Goal: Information Seeking & Learning: Learn about a topic

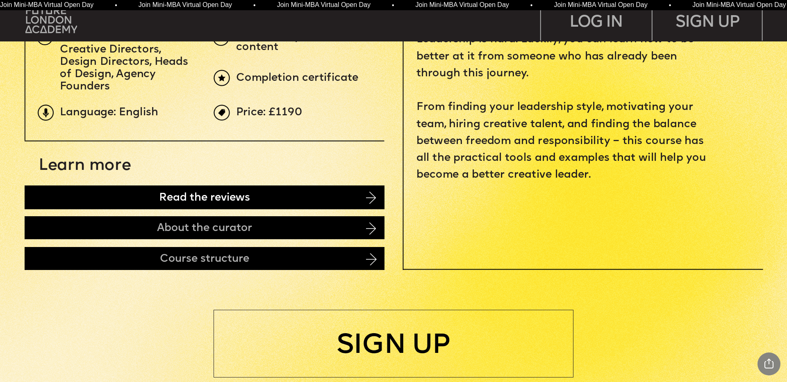
scroll to position [613, 0]
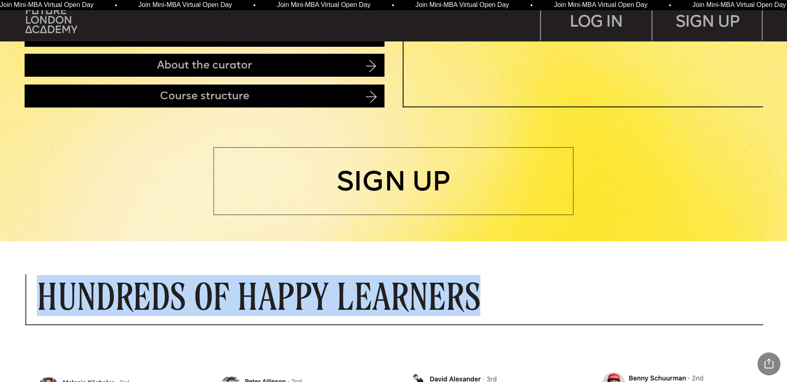
drag, startPoint x: 42, startPoint y: 297, endPoint x: 522, endPoint y: 296, distance: 480.7
click at [524, 296] on p "Hundreds of Happy Learners" at bounding box center [330, 295] width 586 height 35
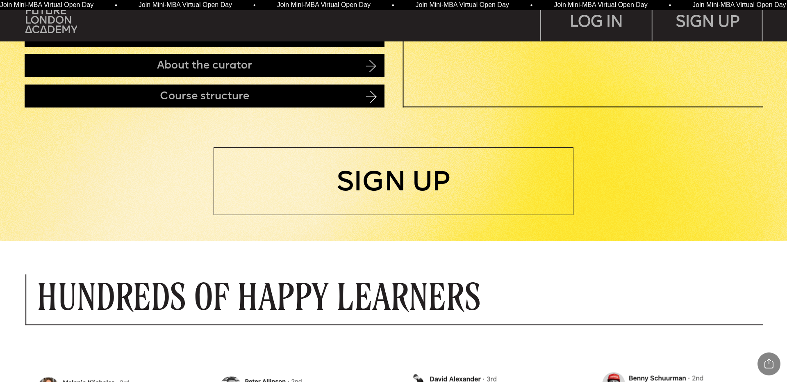
drag, startPoint x: 408, startPoint y: 295, endPoint x: 479, endPoint y: 296, distance: 71.7
click at [408, 295] on p "Hundreds of Happy Learners" at bounding box center [330, 295] width 586 height 35
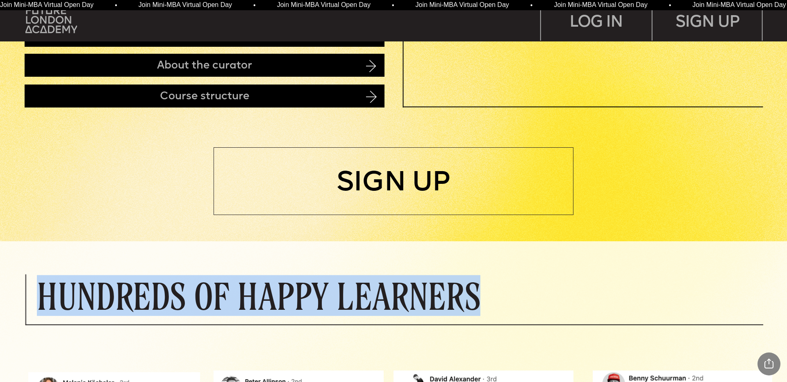
drag, startPoint x: 509, startPoint y: 295, endPoint x: 0, endPoint y: 296, distance: 509.4
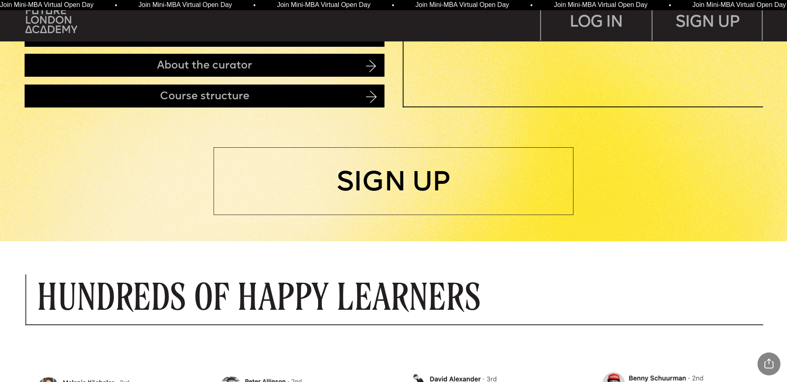
click at [188, 288] on p "Hundreds of Happy Learners" at bounding box center [330, 295] width 586 height 35
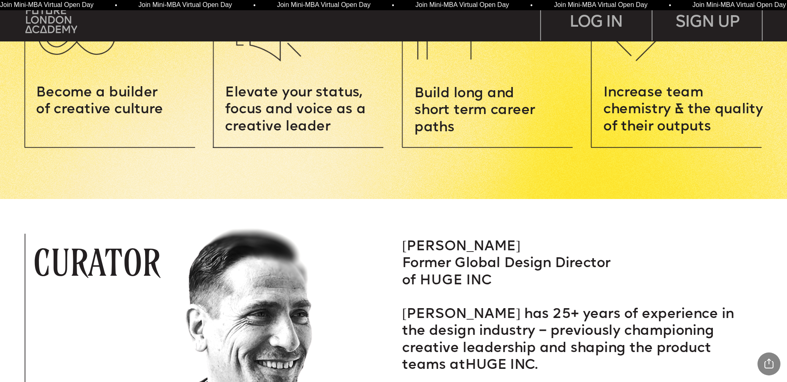
scroll to position [1307, 0]
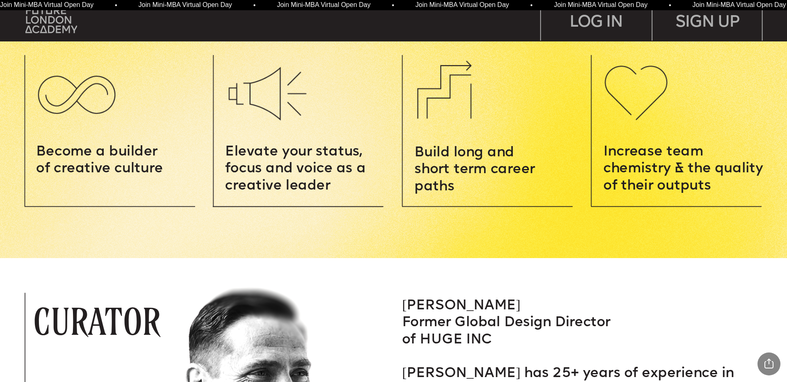
drag, startPoint x: 414, startPoint y: 150, endPoint x: 468, endPoint y: 195, distance: 70.7
drag, startPoint x: 698, startPoint y: 181, endPoint x: 711, endPoint y: 181, distance: 12.7
click at [711, 181] on span "Increase team chemistry & the quality of their outputs" at bounding box center [685, 168] width 164 height 47
drag, startPoint x: 642, startPoint y: 173, endPoint x: 604, endPoint y: 153, distance: 42.4
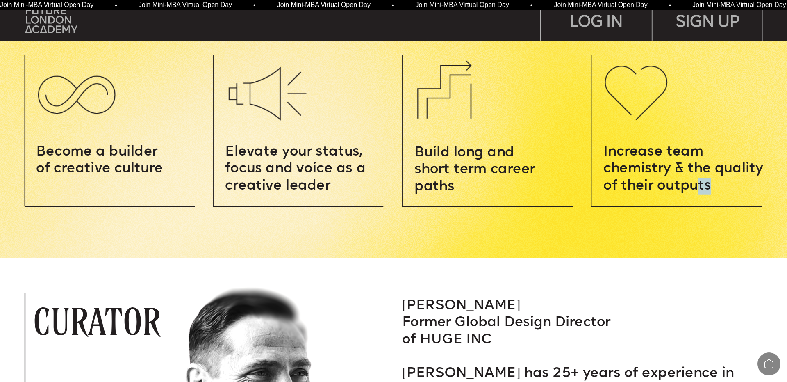
click at [604, 153] on p "Increase team chemistry & the quality of their outputs" at bounding box center [687, 169] width 168 height 51
click at [634, 165] on span "Increase team chemistry & the quality of their outputs" at bounding box center [685, 168] width 164 height 47
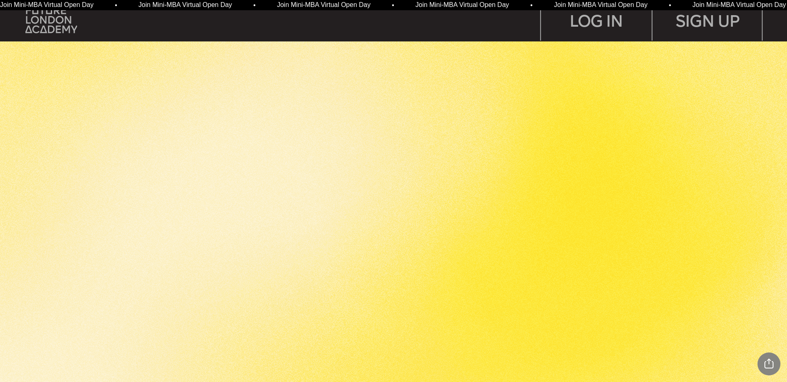
scroll to position [2285, 0]
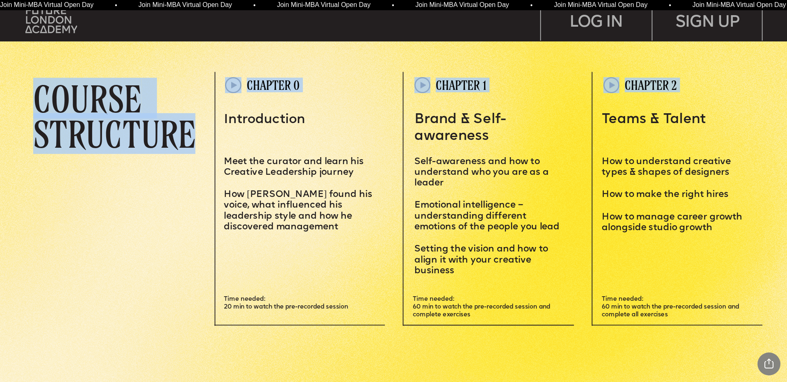
drag, startPoint x: 43, startPoint y: 98, endPoint x: 211, endPoint y: 139, distance: 173.4
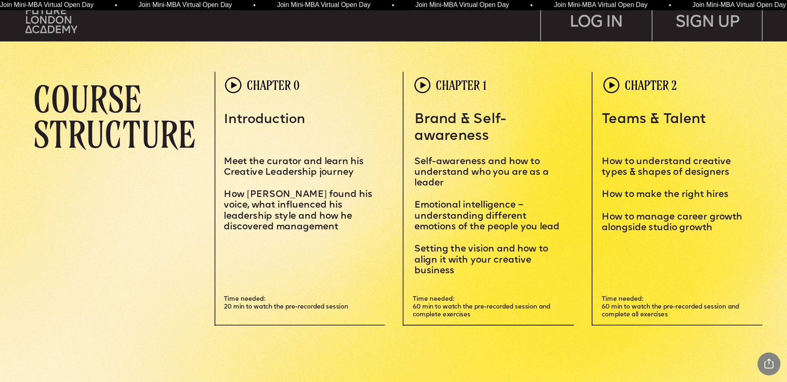
click at [189, 141] on p "COURSE STRUCTURE" at bounding box center [124, 116] width 182 height 71
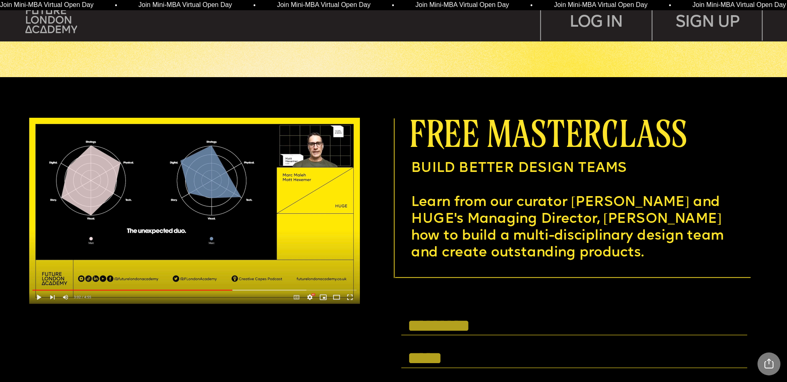
scroll to position [3041, 0]
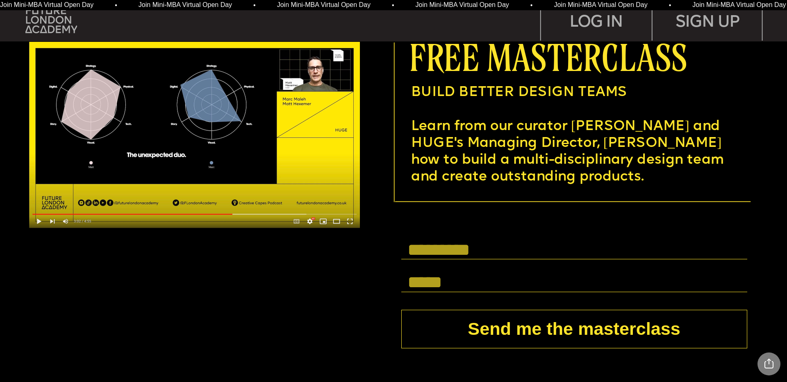
click at [447, 248] on input "text" at bounding box center [574, 249] width 346 height 19
click at [439, 284] on input "text" at bounding box center [574, 282] width 346 height 19
click at [345, 264] on div at bounding box center [393, 204] width 790 height 406
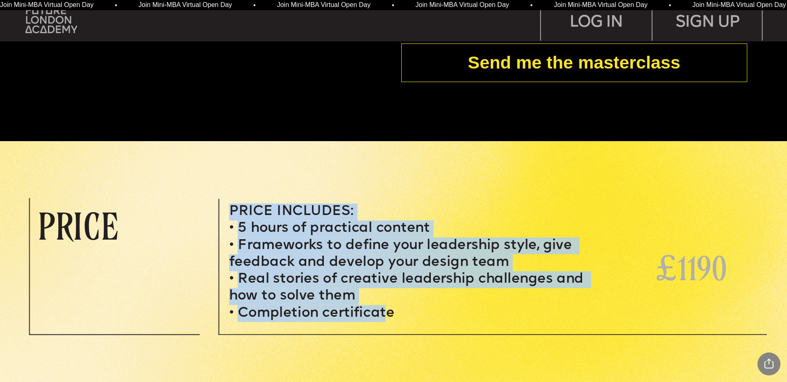
drag, startPoint x: 232, startPoint y: 210, endPoint x: 382, endPoint y: 311, distance: 180.9
click at [385, 311] on div "Price Includes: 5 hours of practical content Frameworks to define your leadersh…" at bounding box center [406, 262] width 355 height 118
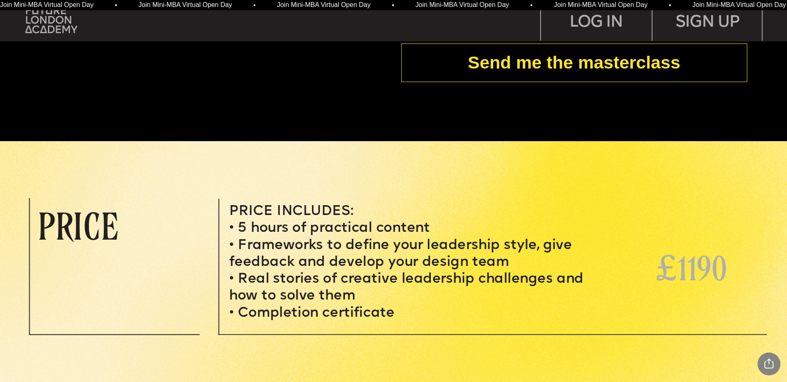
click at [371, 311] on span "Completion certificate" at bounding box center [316, 312] width 157 height 13
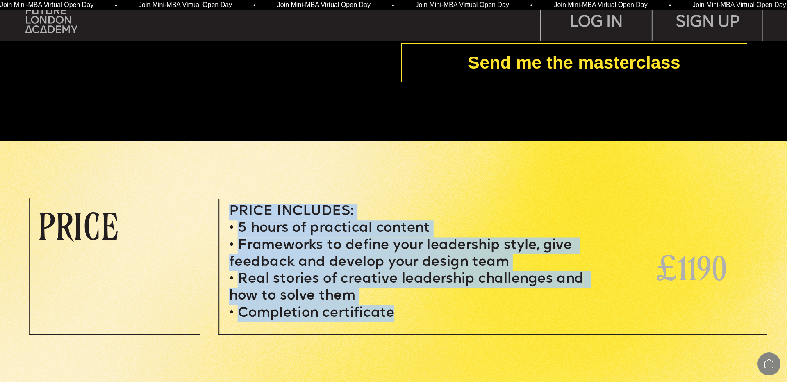
drag, startPoint x: 405, startPoint y: 314, endPoint x: 223, endPoint y: 206, distance: 212.4
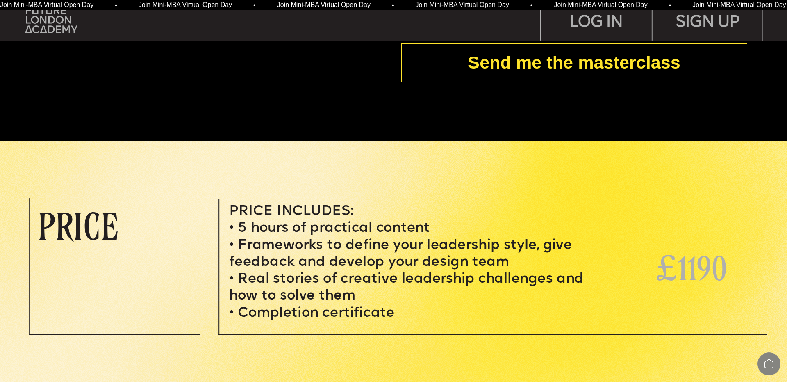
click at [83, 227] on p "PRICE" at bounding box center [110, 225] width 144 height 35
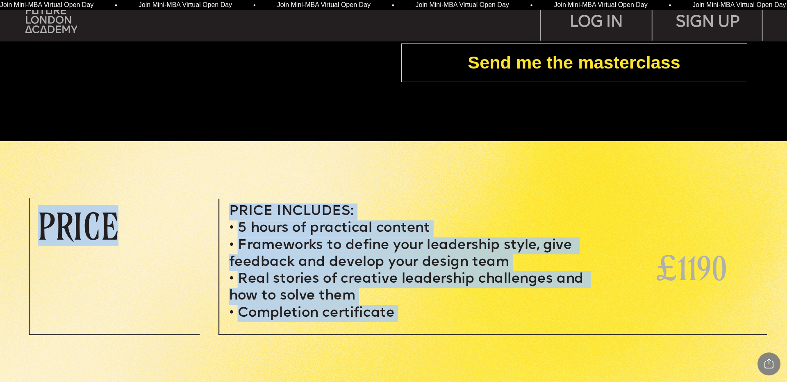
drag, startPoint x: 115, startPoint y: 228, endPoint x: 33, endPoint y: 229, distance: 82.0
click at [287, 211] on span "Price Includes:" at bounding box center [291, 211] width 125 height 13
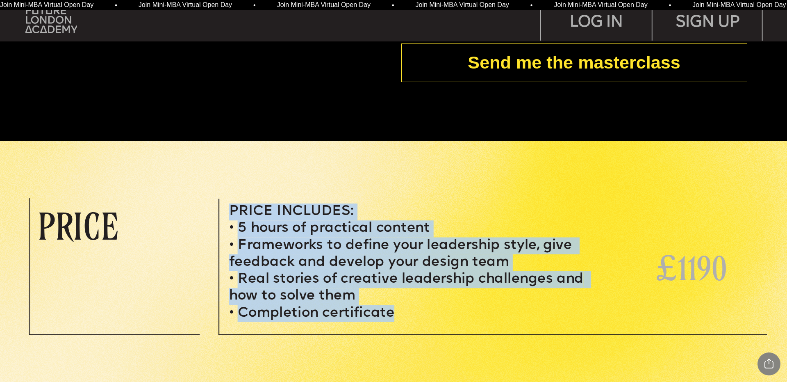
drag, startPoint x: 229, startPoint y: 210, endPoint x: 401, endPoint y: 314, distance: 200.9
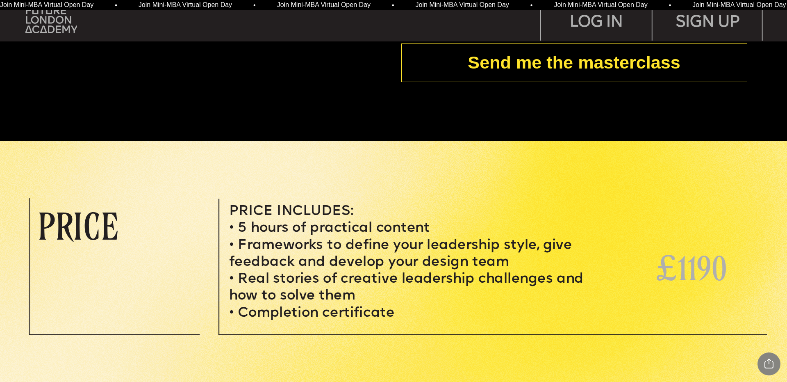
drag, startPoint x: 375, startPoint y: 267, endPoint x: 382, endPoint y: 266, distance: 6.4
click at [376, 268] on span "Frameworks to define your leadership style, give feedback and develop your desi…" at bounding box center [402, 253] width 347 height 30
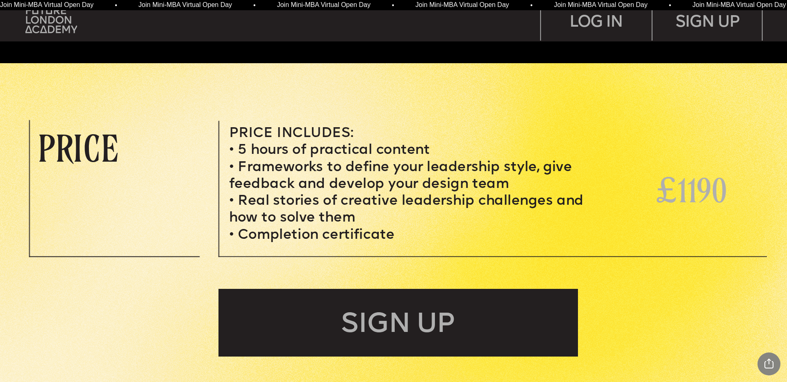
scroll to position [3421, 0]
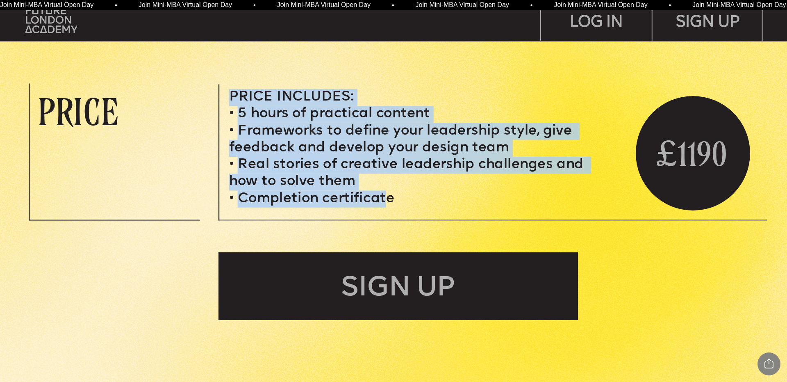
drag, startPoint x: 231, startPoint y: 95, endPoint x: 388, endPoint y: 201, distance: 188.9
click at [388, 201] on div "Price Includes: 5 hours of practical content Frameworks to define your leadersh…" at bounding box center [406, 148] width 355 height 118
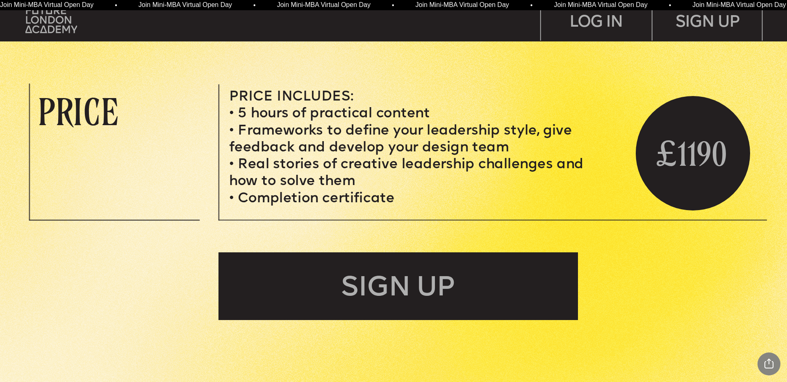
click at [363, 199] on span "Completion certificate" at bounding box center [316, 198] width 157 height 13
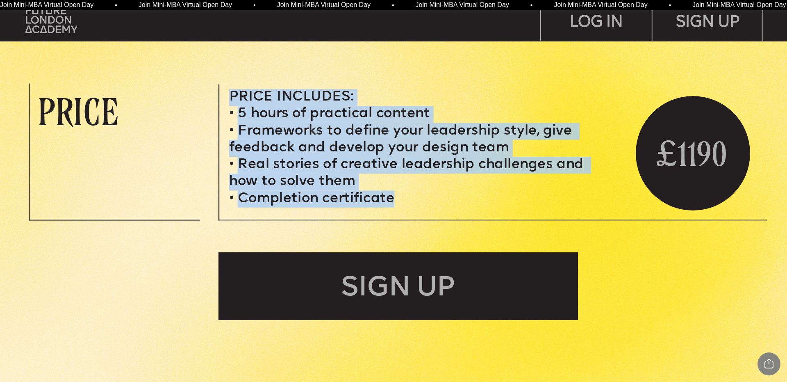
drag, startPoint x: 345, startPoint y: 183, endPoint x: 216, endPoint y: 81, distance: 164.5
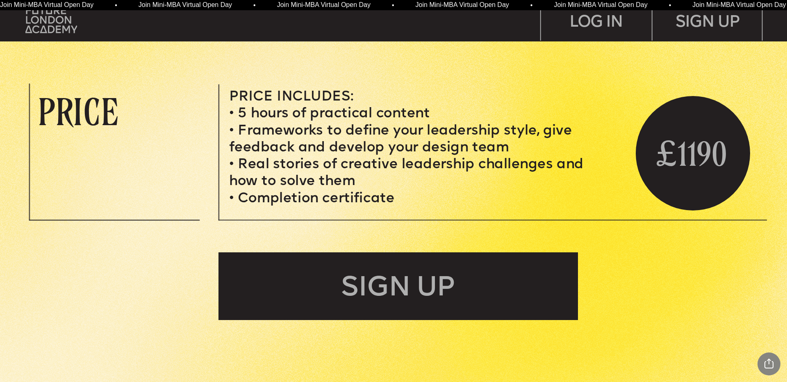
click at [316, 139] on li "Frameworks to define your leadership style, give feedback and develop your desi…" at bounding box center [406, 140] width 355 height 34
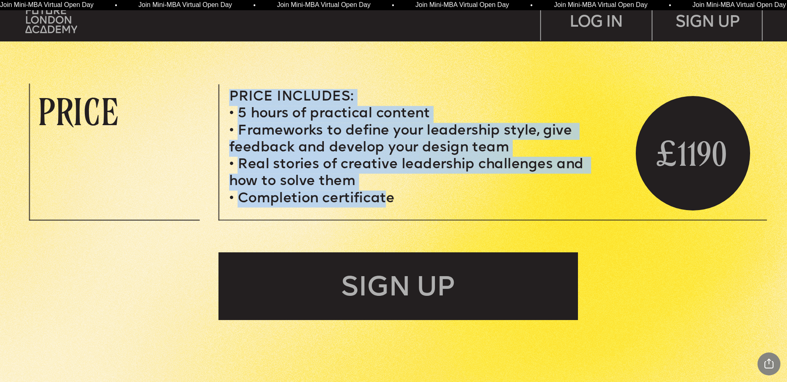
drag, startPoint x: 385, startPoint y: 195, endPoint x: 226, endPoint y: 89, distance: 191.0
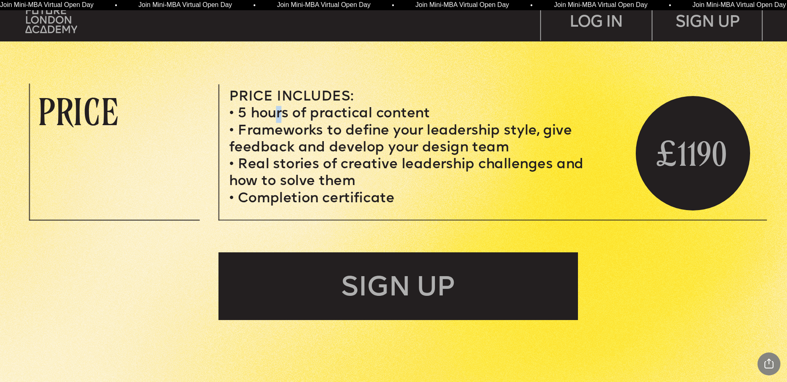
click at [280, 120] on span "5 hours of practical content" at bounding box center [334, 113] width 192 height 13
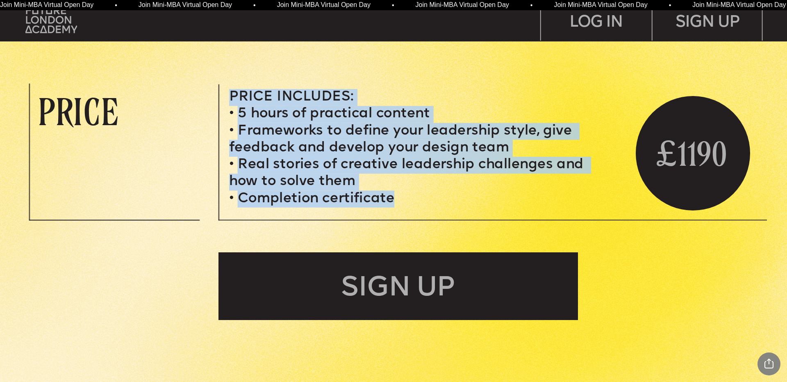
drag, startPoint x: 283, startPoint y: 109, endPoint x: 404, endPoint y: 200, distance: 151.8
click at [404, 200] on div "Price Includes: 5 hours of practical content Frameworks to define your leadersh…" at bounding box center [406, 148] width 355 height 118
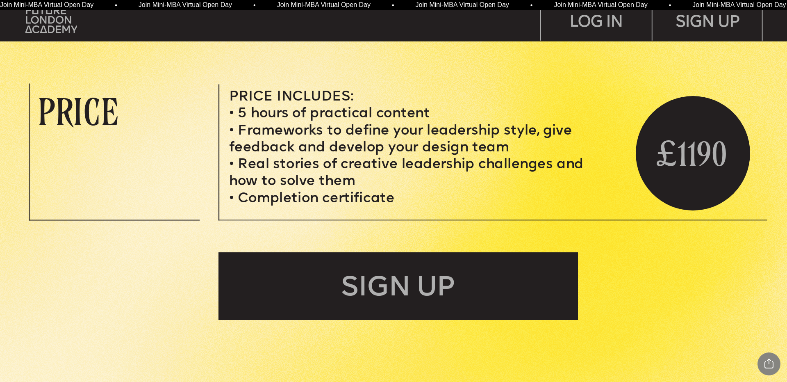
click at [357, 189] on li "Real stories of creative leadership challenges and how to solve them" at bounding box center [406, 174] width 355 height 34
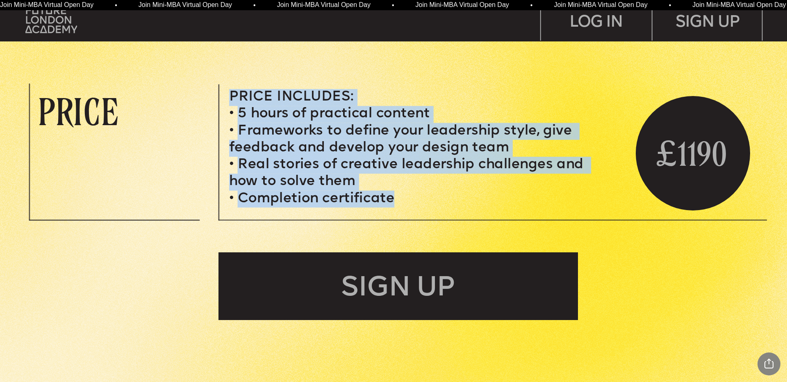
drag, startPoint x: 362, startPoint y: 189, endPoint x: 230, endPoint y: 96, distance: 161.1
click at [230, 96] on div "Price Includes: 5 hours of practical content Frameworks to define your leadersh…" at bounding box center [406, 148] width 355 height 118
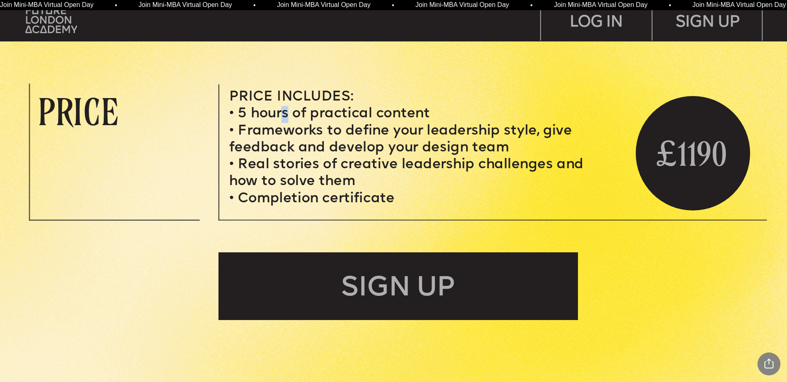
click at [288, 112] on span "5 hours of practical content" at bounding box center [334, 113] width 192 height 13
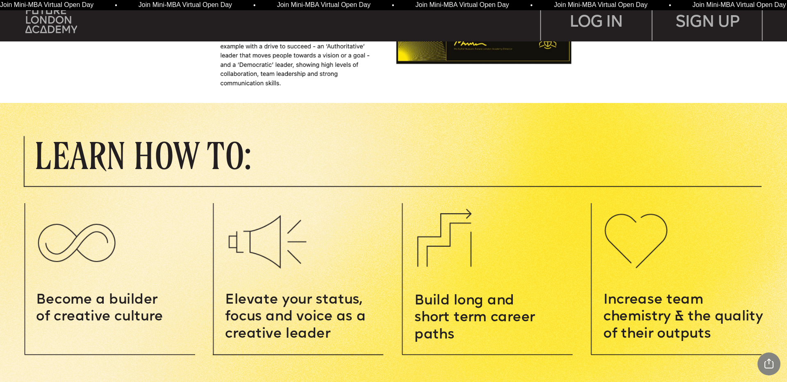
scroll to position [759, 0]
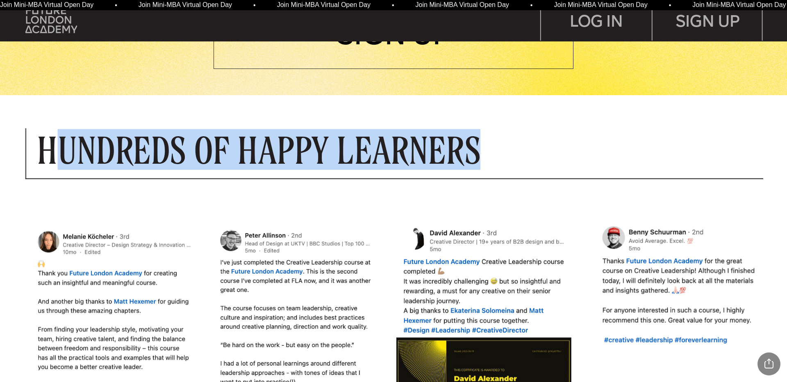
drag, startPoint x: 495, startPoint y: 144, endPoint x: 49, endPoint y: 148, distance: 446.7
click at [49, 148] on p "Hundreds of Happy Learners" at bounding box center [330, 149] width 586 height 35
drag, startPoint x: 40, startPoint y: 148, endPoint x: 582, endPoint y: 136, distance: 542.3
click at [582, 136] on p "Hundreds of Happy Learners" at bounding box center [330, 149] width 586 height 35
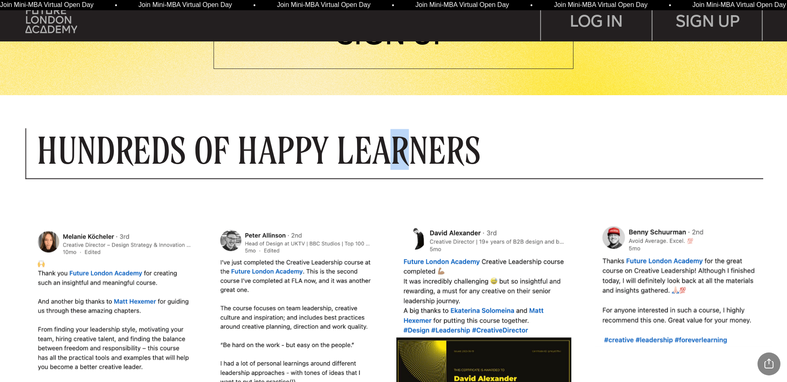
click at [402, 139] on p "Hundreds of Happy Learners" at bounding box center [330, 149] width 586 height 35
click at [451, 156] on p "Hundreds of Happy Learners" at bounding box center [330, 149] width 586 height 35
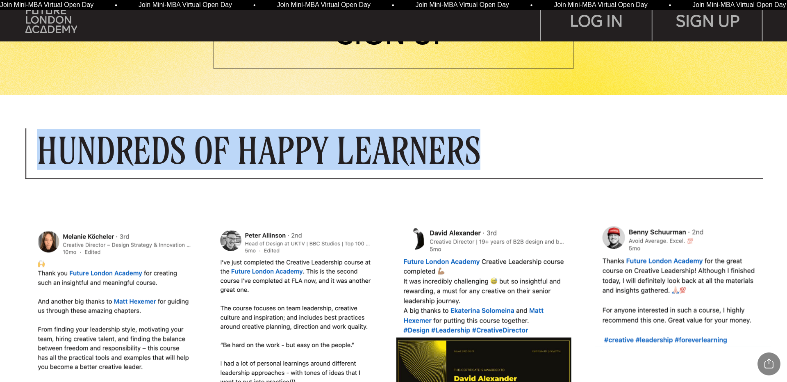
drag, startPoint x: 350, startPoint y: 153, endPoint x: 127, endPoint y: 140, distance: 222.9
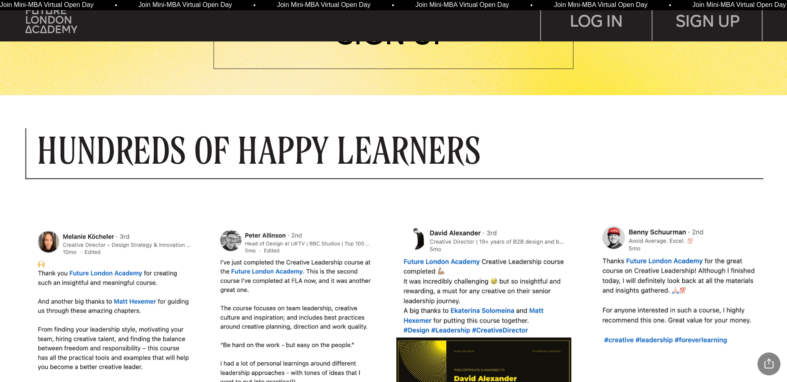
click at [270, 143] on p "Hundreds of Happy Learners" at bounding box center [330, 149] width 586 height 35
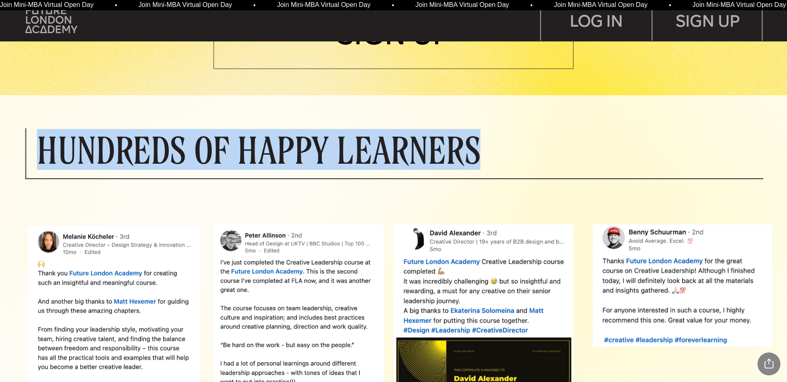
drag, startPoint x: 395, startPoint y: 154, endPoint x: 8, endPoint y: 153, distance: 386.8
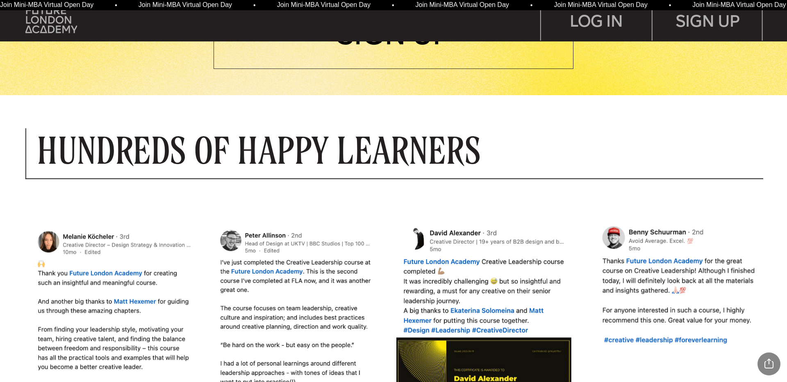
click at [259, 141] on p "Hundreds of Happy Learners" at bounding box center [330, 149] width 586 height 35
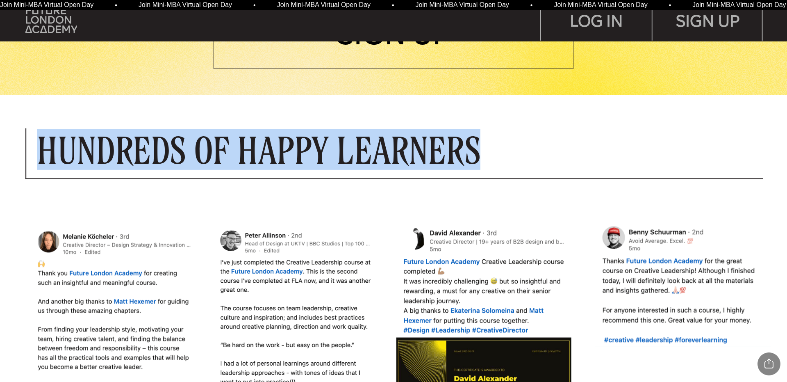
drag, startPoint x: 491, startPoint y: 151, endPoint x: 169, endPoint y: 153, distance: 321.7
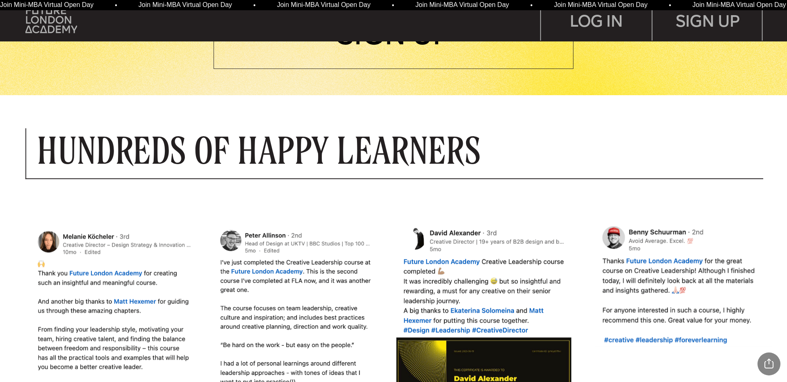
click at [405, 167] on p "Hundreds of Happy Learners" at bounding box center [330, 149] width 586 height 35
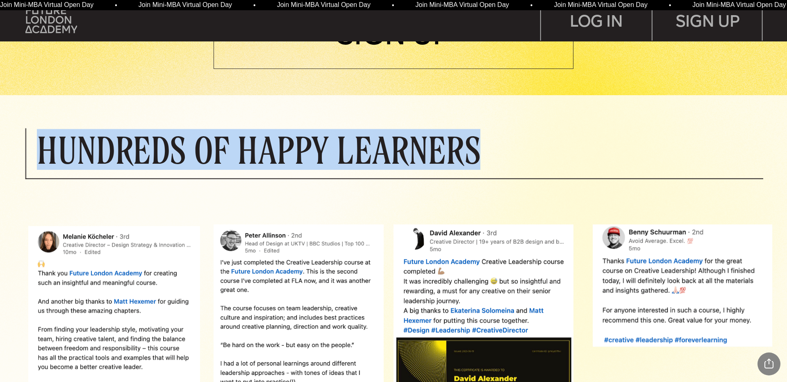
drag, startPoint x: 499, startPoint y: 152, endPoint x: 18, endPoint y: 141, distance: 480.8
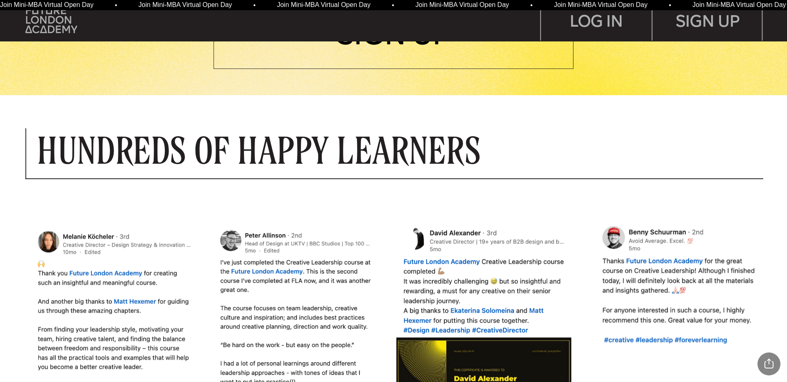
click at [270, 136] on p "Hundreds of Happy Learners" at bounding box center [330, 149] width 586 height 35
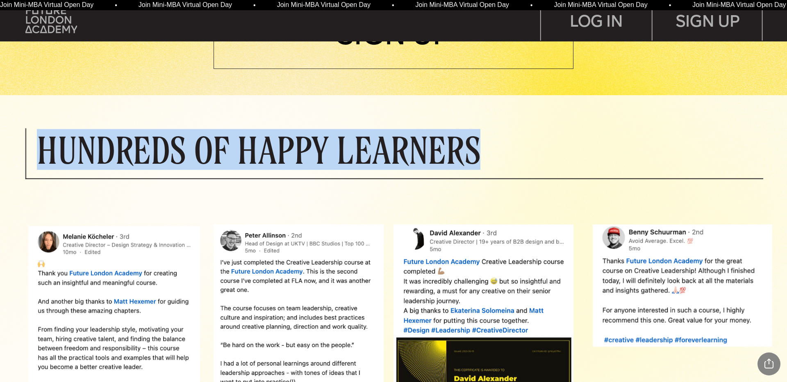
drag, startPoint x: 430, startPoint y: 150, endPoint x: 2, endPoint y: 139, distance: 427.5
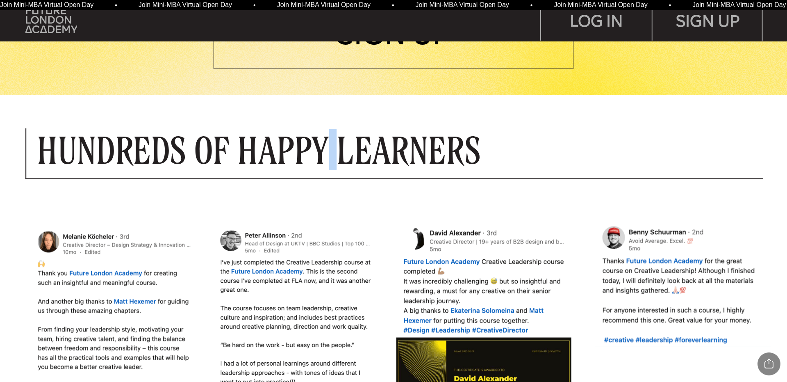
click at [335, 141] on p "Hundreds of Happy Learners" at bounding box center [330, 149] width 586 height 35
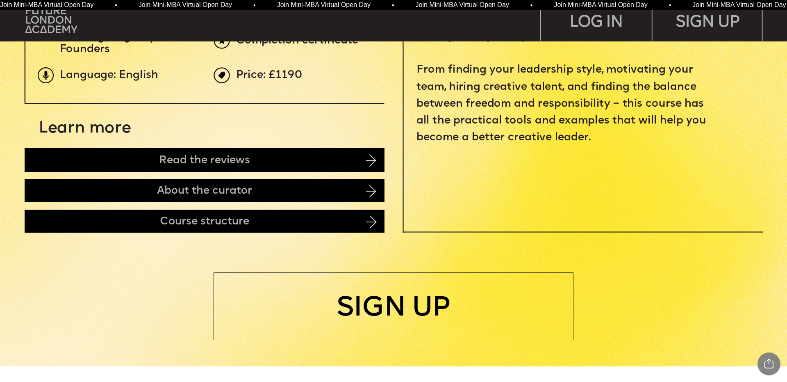
scroll to position [559, 0]
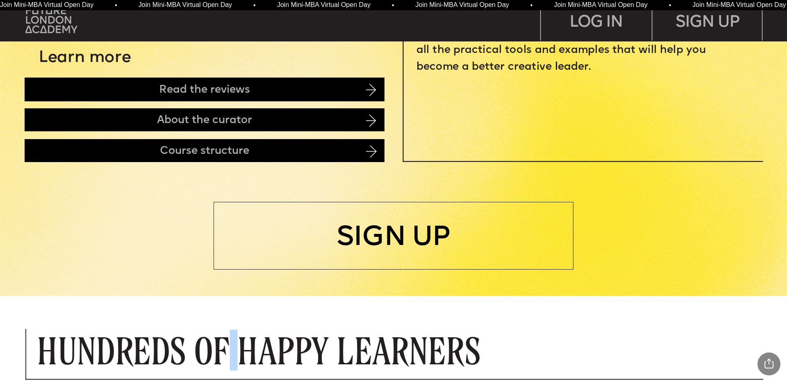
drag, startPoint x: 234, startPoint y: 353, endPoint x: 227, endPoint y: 353, distance: 6.1
click at [244, 353] on p "Hundreds of Happy Learners" at bounding box center [330, 349] width 586 height 35
drag, startPoint x: 183, startPoint y: 351, endPoint x: 204, endPoint y: 351, distance: 20.5
click at [204, 351] on p "Hundreds of Happy Learners" at bounding box center [330, 349] width 586 height 35
click at [345, 348] on p "Hundreds of Happy Learners" at bounding box center [330, 349] width 586 height 35
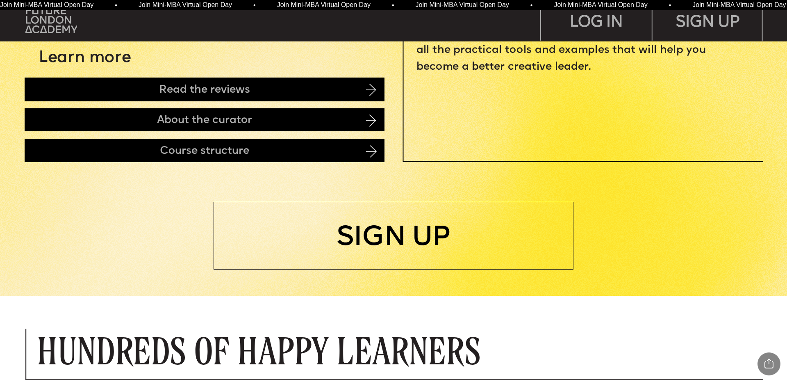
click at [343, 348] on p "Hundreds of Happy Learners" at bounding box center [330, 349] width 586 height 35
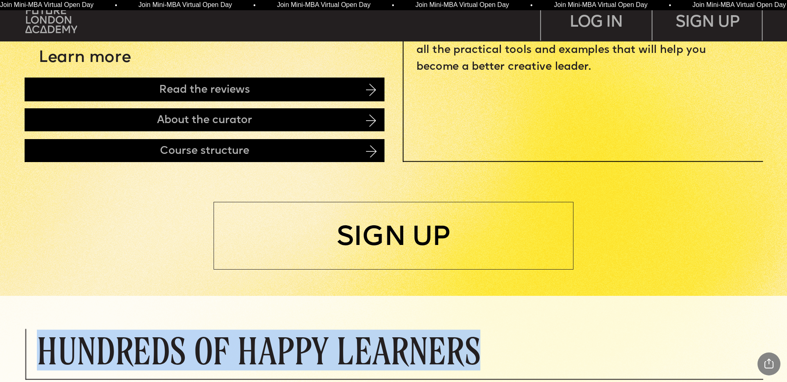
drag, startPoint x: 477, startPoint y: 349, endPoint x: 1, endPoint y: 349, distance: 475.8
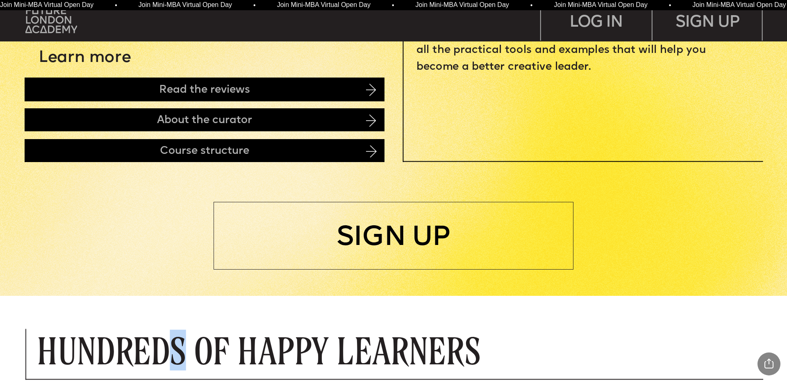
drag, startPoint x: 187, startPoint y: 336, endPoint x: 207, endPoint y: 331, distance: 20.3
click at [189, 336] on p "Hundreds of Happy Learners" at bounding box center [330, 349] width 586 height 35
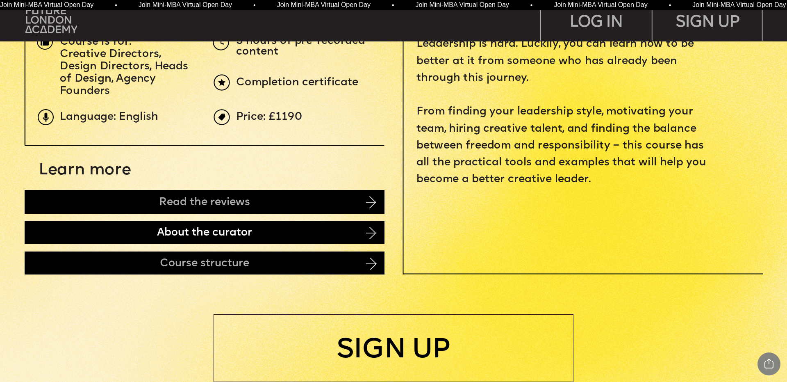
scroll to position [289, 0]
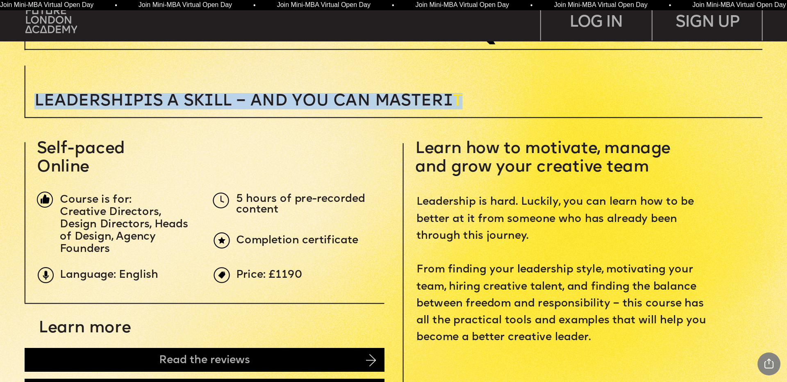
drag, startPoint x: 95, startPoint y: 99, endPoint x: 509, endPoint y: 107, distance: 413.9
click at [509, 107] on p "Leadersh i p i s a sk i ll – and you can MASTER i T" at bounding box center [310, 101] width 553 height 16
click at [453, 104] on span "i" at bounding box center [447, 101] width 9 height 16
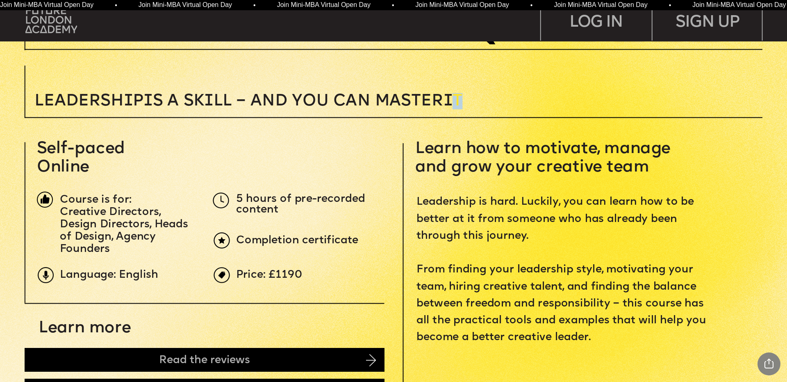
click at [471, 100] on p "Leadersh i p i s a sk i ll – and you can MASTER i T" at bounding box center [310, 101] width 553 height 16
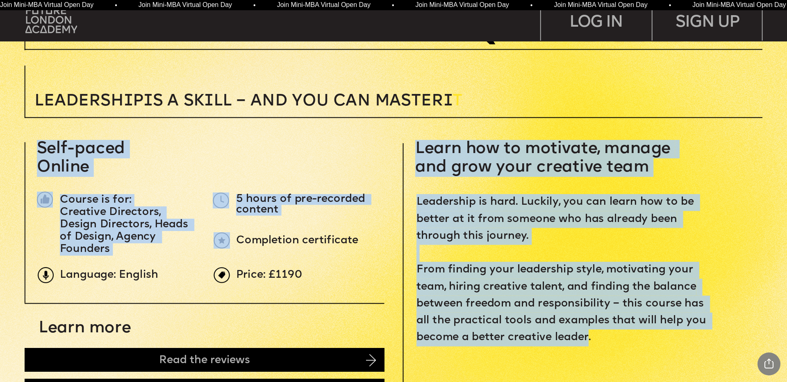
drag, startPoint x: 419, startPoint y: 146, endPoint x: 587, endPoint y: 340, distance: 256.5
click at [577, 339] on span "Leadership is hard. Luckily, you can learn how to be better at it from someone …" at bounding box center [562, 269] width 293 height 145
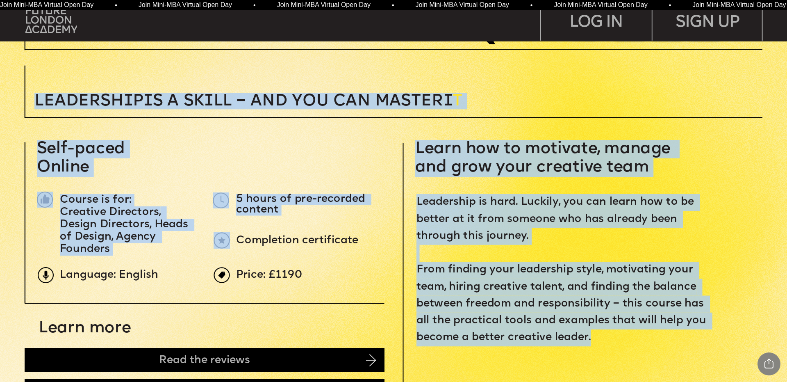
drag, startPoint x: 563, startPoint y: 316, endPoint x: 412, endPoint y: 134, distance: 237.5
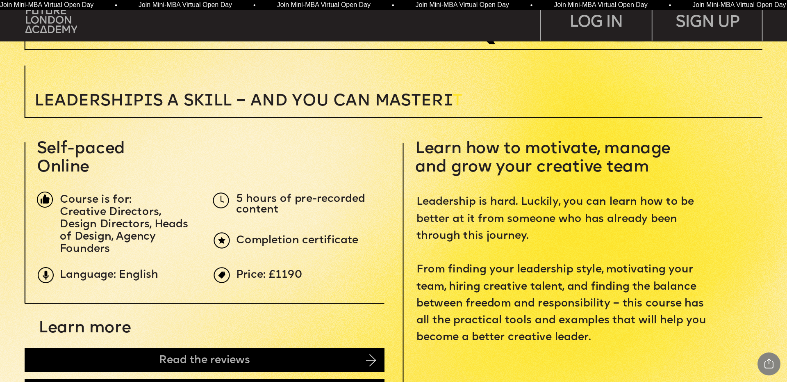
click at [420, 157] on p "Learn how to motivate, manage and grow your creative team" at bounding box center [582, 158] width 334 height 37
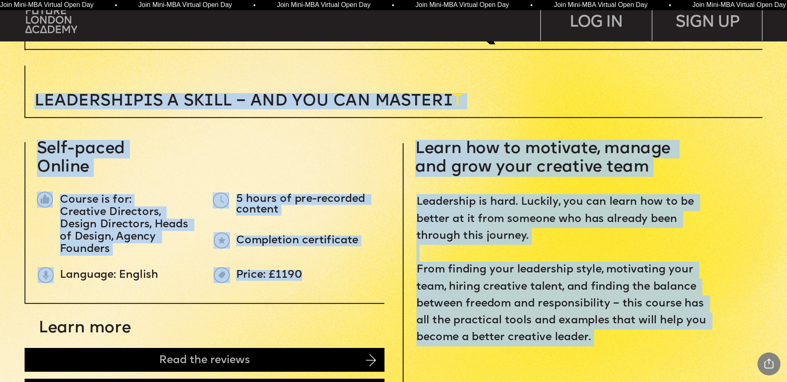
drag, startPoint x: 330, startPoint y: 277, endPoint x: 31, endPoint y: 140, distance: 329.0
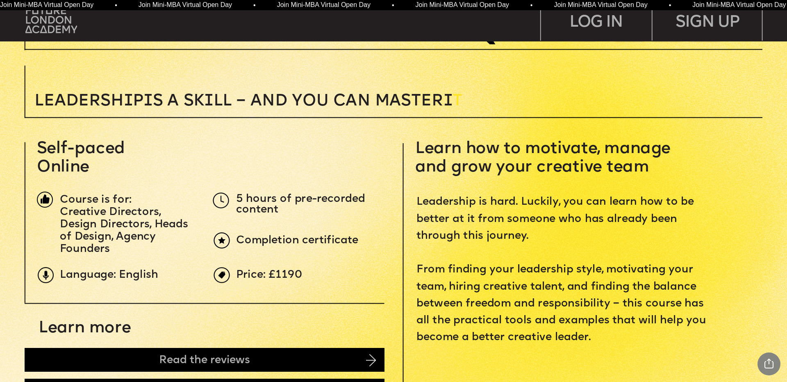
click at [609, 171] on span "Learn how to motivate, manage and grow your creative team" at bounding box center [545, 158] width 260 height 34
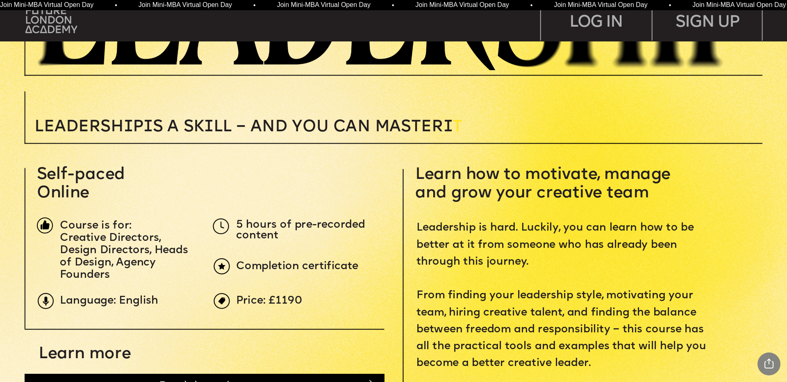
scroll to position [370, 0]
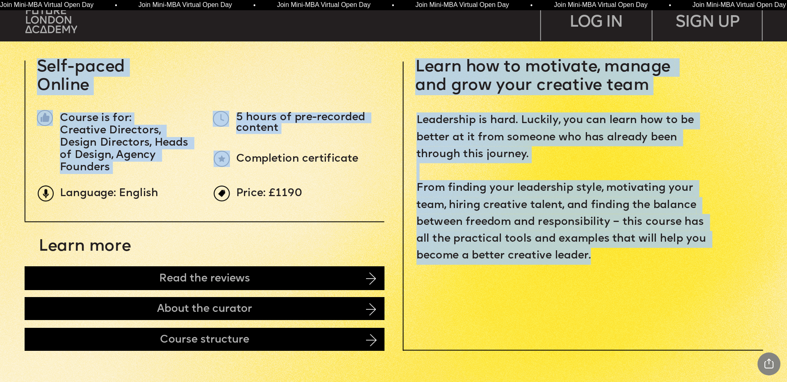
drag, startPoint x: 595, startPoint y: 248, endPoint x: 418, endPoint y: 69, distance: 251.8
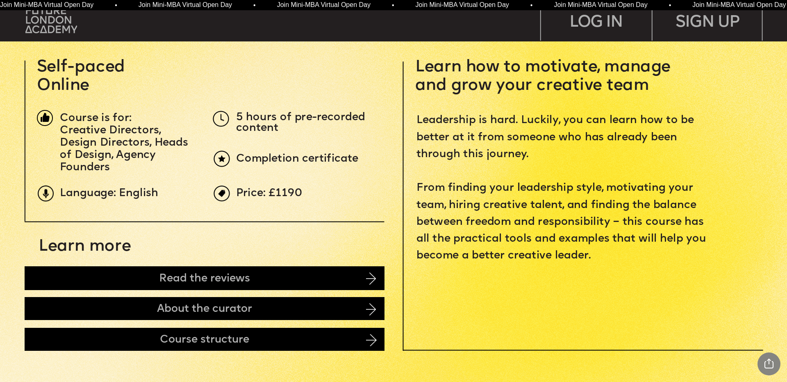
click at [446, 69] on span "Learn how to motivate, manage and grow your creative team" at bounding box center [545, 76] width 260 height 34
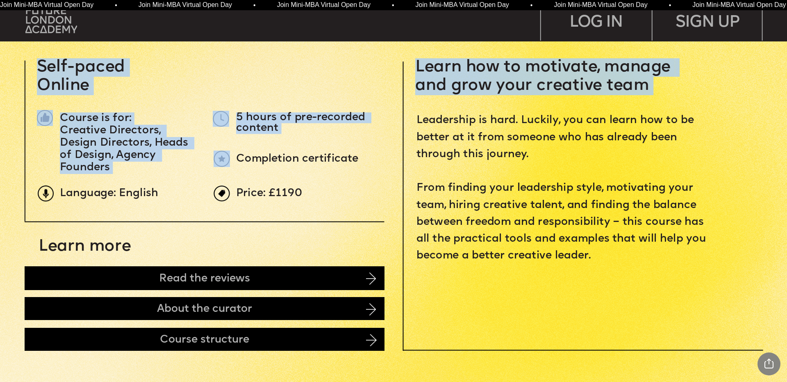
drag, startPoint x: 415, startPoint y: 66, endPoint x: 568, endPoint y: 254, distance: 242.6
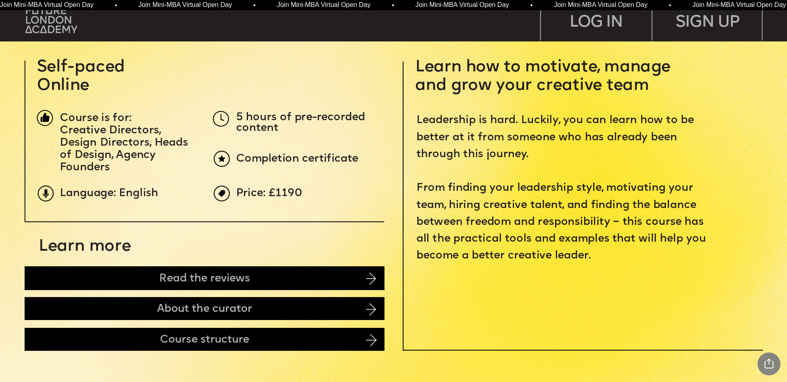
click at [547, 241] on span "Leadership is hard. Luckily, you can learn how to be better at it from someone …" at bounding box center [562, 188] width 293 height 145
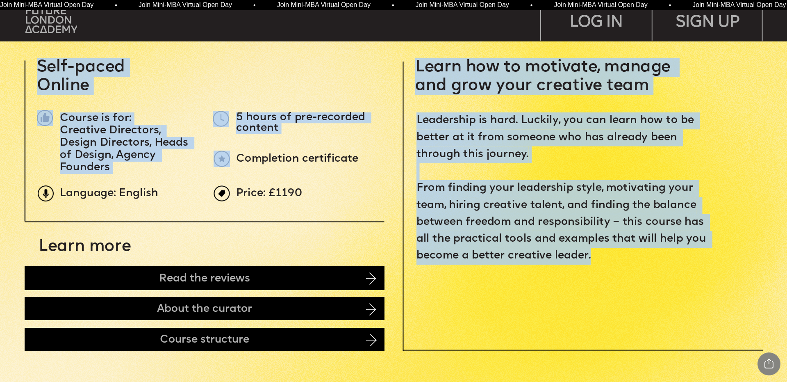
drag, startPoint x: 583, startPoint y: 238, endPoint x: 393, endPoint y: 52, distance: 265.4
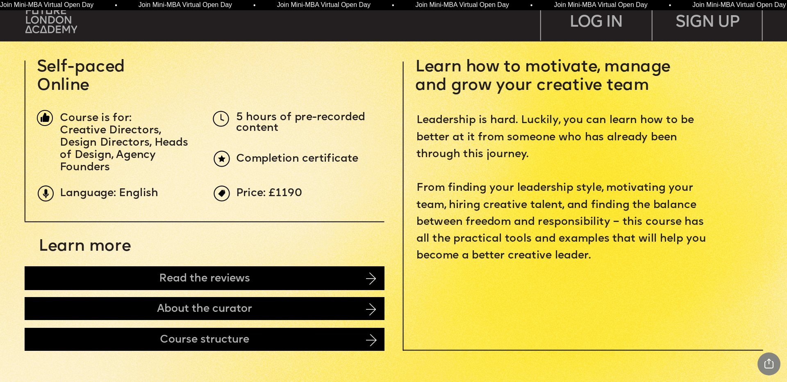
click at [454, 75] on p "Learn how to motivate, manage and grow your creative team" at bounding box center [582, 76] width 334 height 37
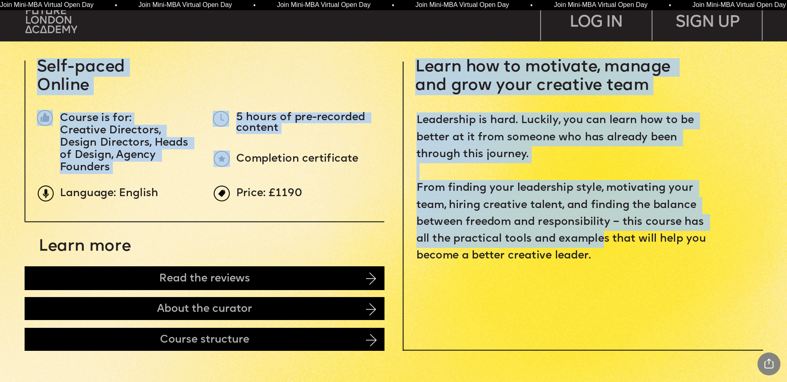
drag, startPoint x: 417, startPoint y: 66, endPoint x: 600, endPoint y: 243, distance: 255.3
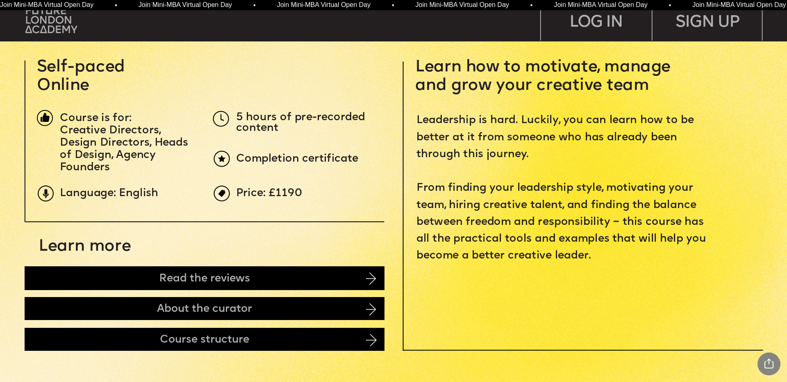
click at [555, 207] on span "Leadership is hard. Luckily, you can learn how to be better at it from someone …" at bounding box center [562, 188] width 293 height 145
drag, startPoint x: 61, startPoint y: 194, endPoint x: 162, endPoint y: 196, distance: 100.8
click at [162, 196] on p "Language: English" at bounding box center [114, 193] width 108 height 11
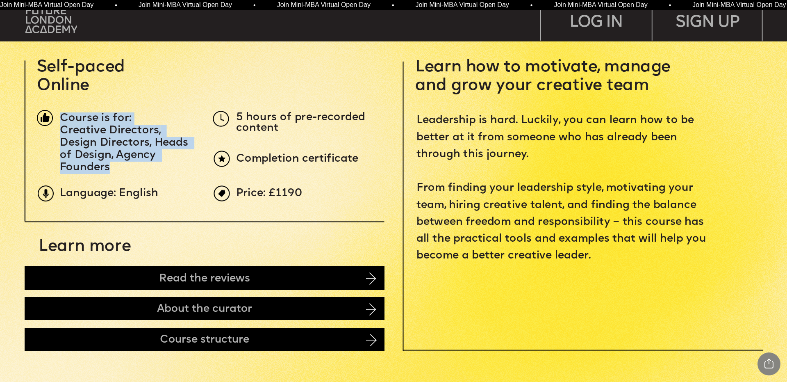
drag, startPoint x: 61, startPoint y: 117, endPoint x: 122, endPoint y: 170, distance: 80.4
click at [122, 170] on div "Course is for: Creative Directors, Design Directors, Heads of Design, Agency Fo…" at bounding box center [128, 142] width 136 height 61
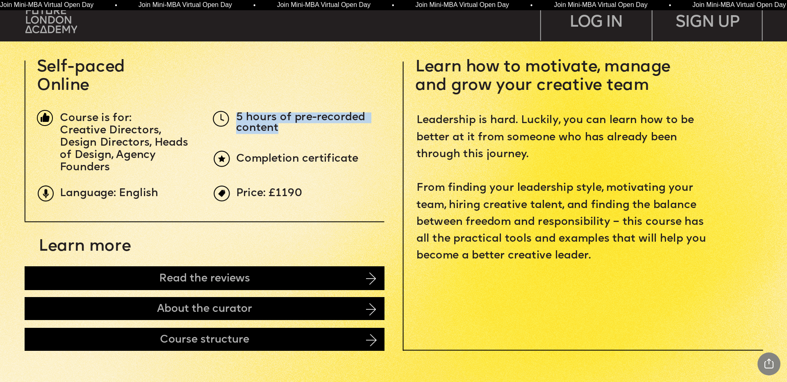
drag, startPoint x: 238, startPoint y: 116, endPoint x: 295, endPoint y: 130, distance: 58.3
click at [295, 130] on p "5 hours of pre-recorded content" at bounding box center [311, 123] width 150 height 22
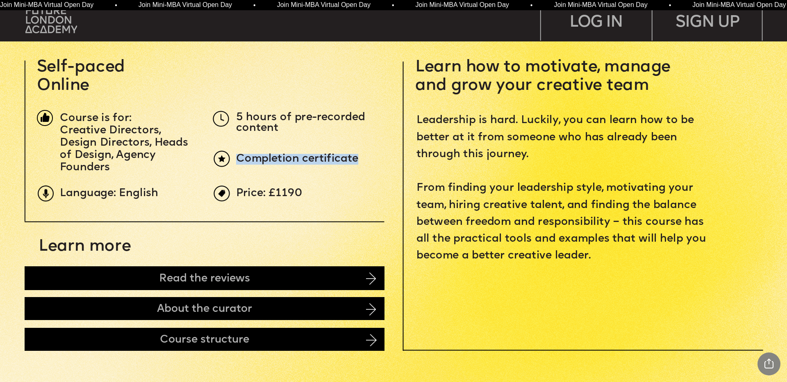
drag, startPoint x: 250, startPoint y: 160, endPoint x: 357, endPoint y: 158, distance: 107.0
click at [357, 158] on span "Completion certificate" at bounding box center [297, 159] width 122 height 10
click at [262, 194] on span "Price: £1190" at bounding box center [269, 193] width 66 height 10
drag, startPoint x: 239, startPoint y: 192, endPoint x: 311, endPoint y: 192, distance: 72.1
click at [311, 192] on p "Price: £1190" at bounding box center [420, 193] width 369 height 11
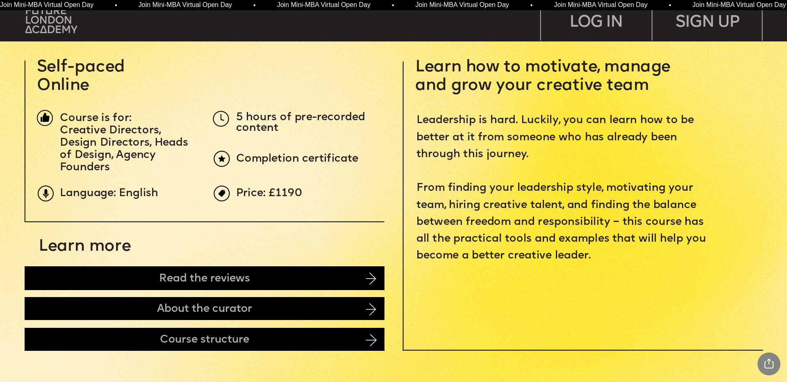
click at [277, 191] on span "Price: £1190" at bounding box center [269, 193] width 66 height 10
drag, startPoint x: 275, startPoint y: 193, endPoint x: 304, endPoint y: 192, distance: 29.1
click at [304, 192] on p "Price: £1190" at bounding box center [420, 193] width 369 height 11
click at [283, 192] on span "Price: £1190" at bounding box center [269, 193] width 66 height 10
drag, startPoint x: 277, startPoint y: 193, endPoint x: 307, endPoint y: 191, distance: 30.8
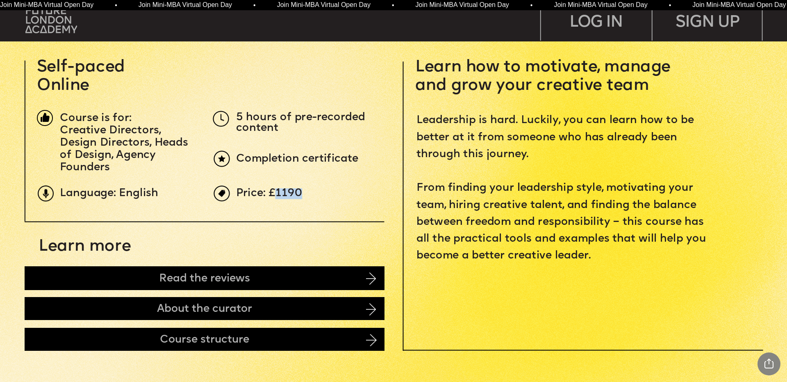
click at [307, 191] on p "Price: £1190" at bounding box center [420, 193] width 369 height 11
click at [287, 192] on span "Price: £1190" at bounding box center [269, 193] width 66 height 10
click at [279, 192] on span "Price: £1190" at bounding box center [269, 193] width 66 height 10
drag, startPoint x: 280, startPoint y: 192, endPoint x: 284, endPoint y: 192, distance: 4.5
click at [284, 192] on span "Price: £1190" at bounding box center [269, 193] width 66 height 10
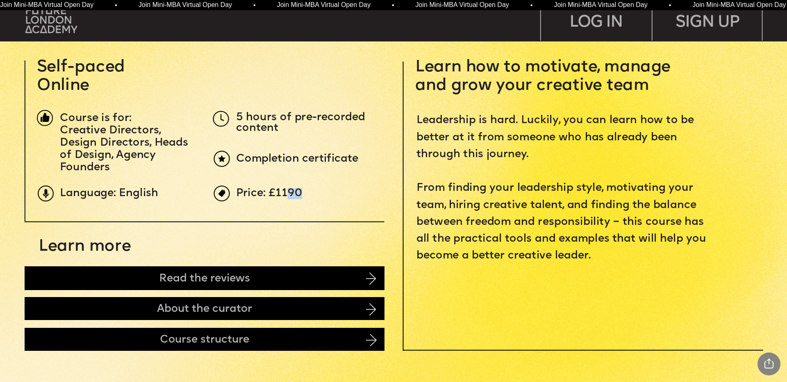
drag, startPoint x: 286, startPoint y: 191, endPoint x: 297, endPoint y: 191, distance: 11.1
click at [297, 191] on span "Price: £1190" at bounding box center [269, 193] width 66 height 10
click at [295, 192] on span "Price: £1190" at bounding box center [269, 193] width 66 height 10
click at [302, 193] on p "Price: £1190" at bounding box center [420, 193] width 369 height 11
drag, startPoint x: 238, startPoint y: 191, endPoint x: 272, endPoint y: 177, distance: 37.4
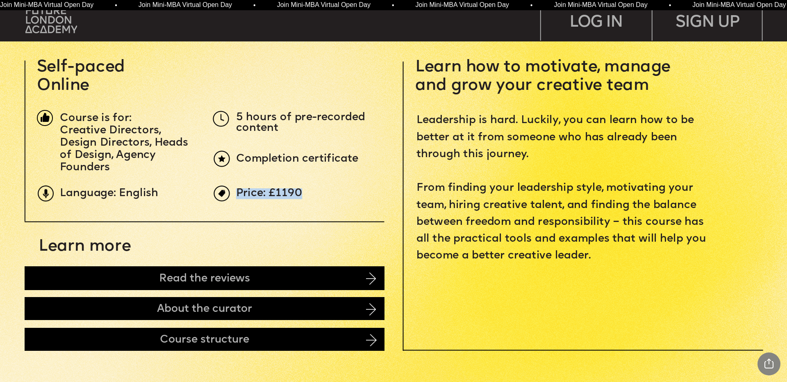
click at [311, 193] on p "Price: £1190" at bounding box center [420, 193] width 369 height 11
drag, startPoint x: 237, startPoint y: 159, endPoint x: 342, endPoint y: 139, distance: 106.9
click at [364, 157] on p "Completion certificate" at bounding box center [388, 159] width 304 height 11
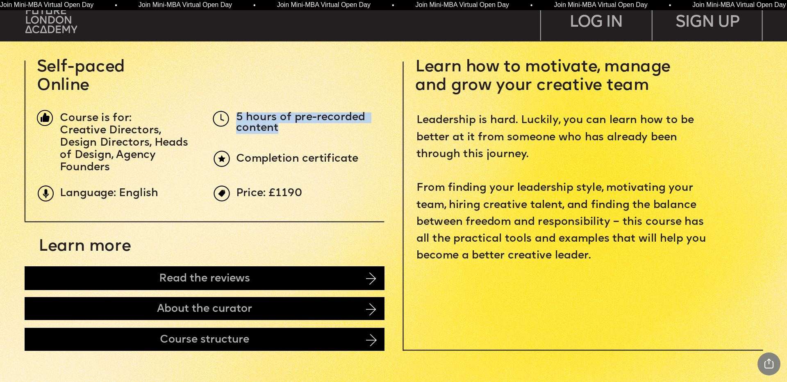
drag, startPoint x: 236, startPoint y: 116, endPoint x: 283, endPoint y: 132, distance: 49.5
click at [287, 132] on p "5 hours of pre-recorded content" at bounding box center [311, 123] width 150 height 22
click at [93, 136] on p "Creative Directors, Design Directors, Heads of Design, Agency Founders" at bounding box center [128, 149] width 136 height 49
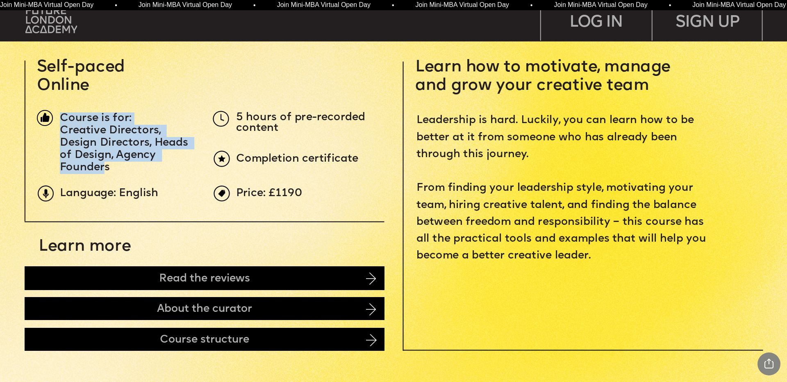
drag, startPoint x: 61, startPoint y: 116, endPoint x: 105, endPoint y: 172, distance: 70.7
click at [105, 172] on div "Course is for: Creative Directors, Design Directors, Heads of Design, Agency Fo…" at bounding box center [128, 142] width 136 height 61
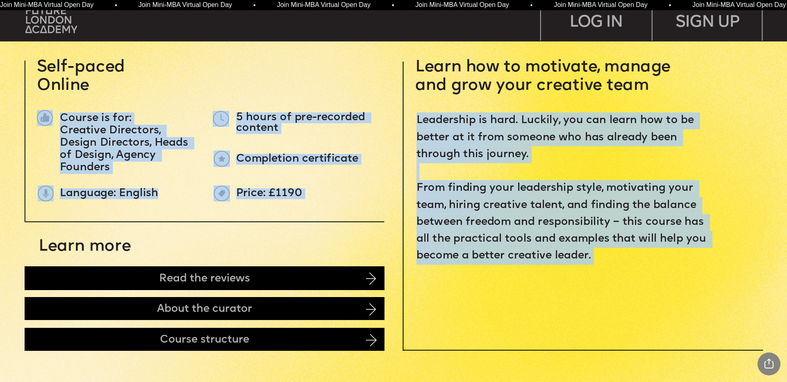
drag, startPoint x: 158, startPoint y: 193, endPoint x: 61, endPoint y: 118, distance: 122.6
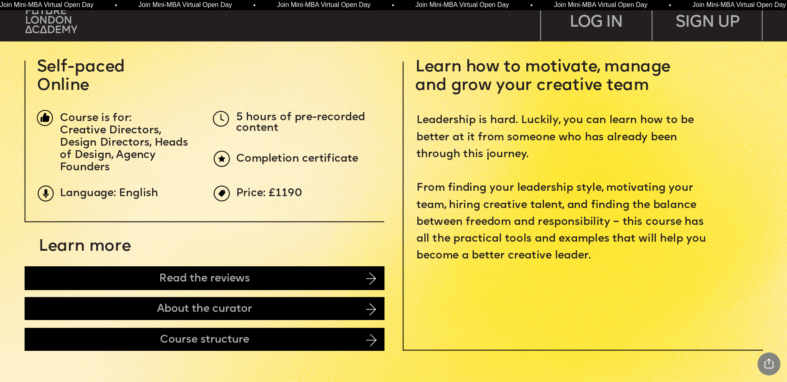
click at [100, 139] on span "Creative Directors, Design Directors, Heads of Design, Agency Founders" at bounding box center [126, 148] width 132 height 47
